Goal: Information Seeking & Learning: Learn about a topic

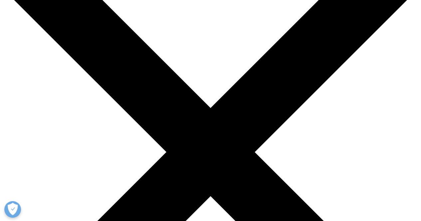
scroll to position [5, 0]
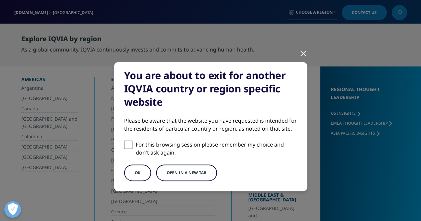
click at [138, 176] on button "OK" at bounding box center [137, 173] width 27 height 17
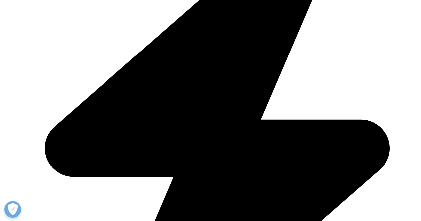
scroll to position [236, 0]
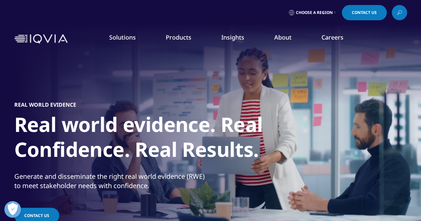
click at [279, 37] on link "About" at bounding box center [282, 37] width 17 height 8
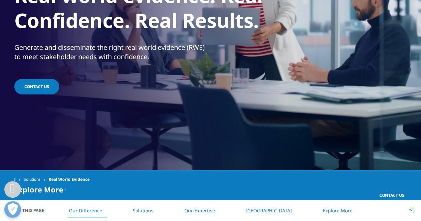
scroll to position [178, 0]
